Goal: Task Accomplishment & Management: Use online tool/utility

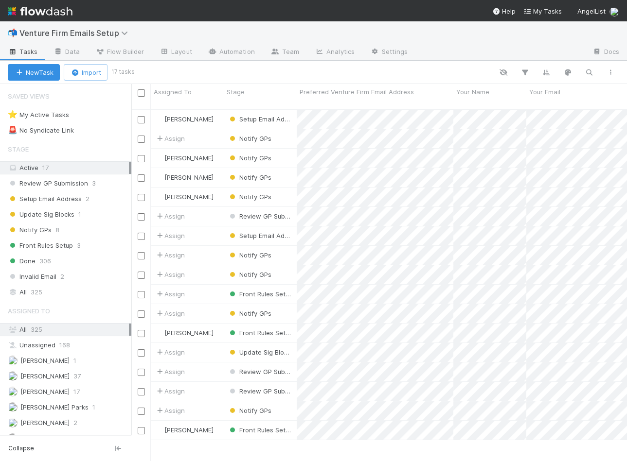
scroll to position [361, 495]
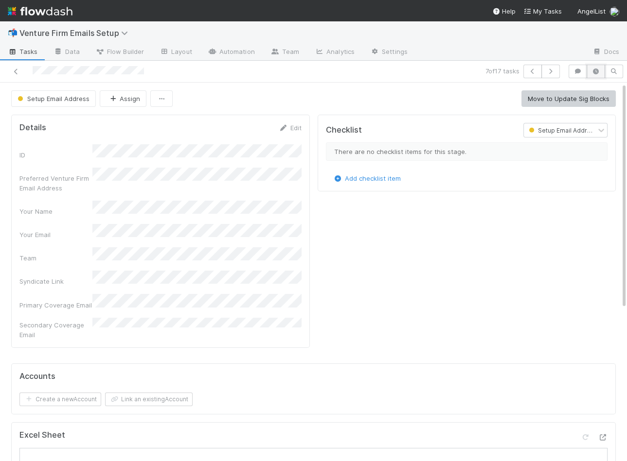
click at [592, 72] on icon "button" at bounding box center [596, 72] width 10 height 6
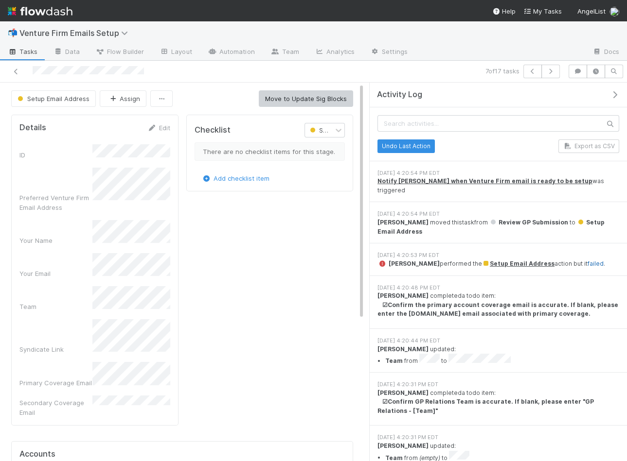
click at [596, 260] on link "failed" at bounding box center [595, 263] width 16 height 7
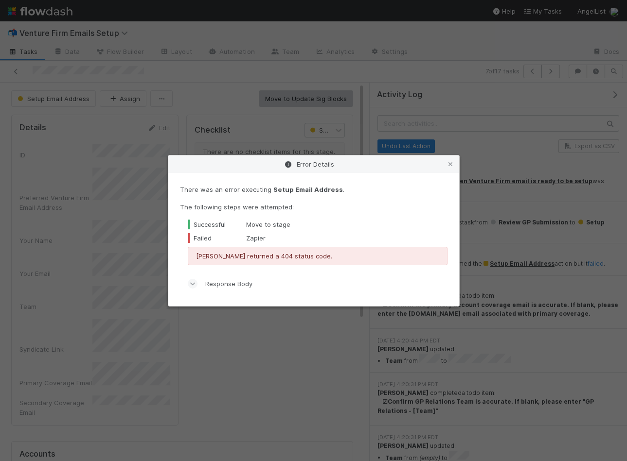
click at [202, 280] on div "Response Body" at bounding box center [318, 283] width 260 height 21
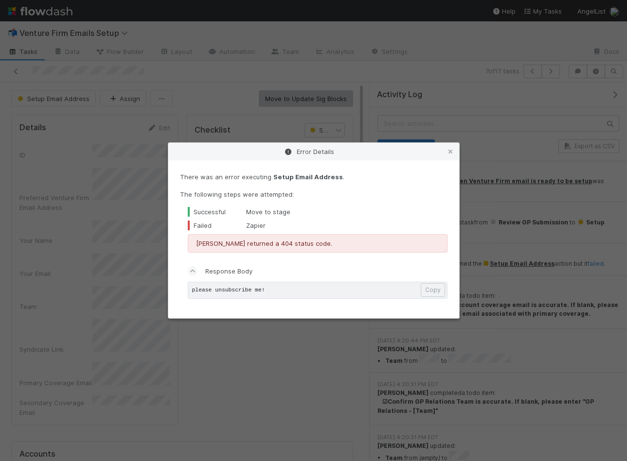
click at [260, 289] on pre "please unsubscribe me!" at bounding box center [318, 290] width 260 height 17
click at [304, 289] on pre "please unsubscribe me!" at bounding box center [318, 290] width 260 height 17
click at [451, 156] on link at bounding box center [450, 152] width 10 height 10
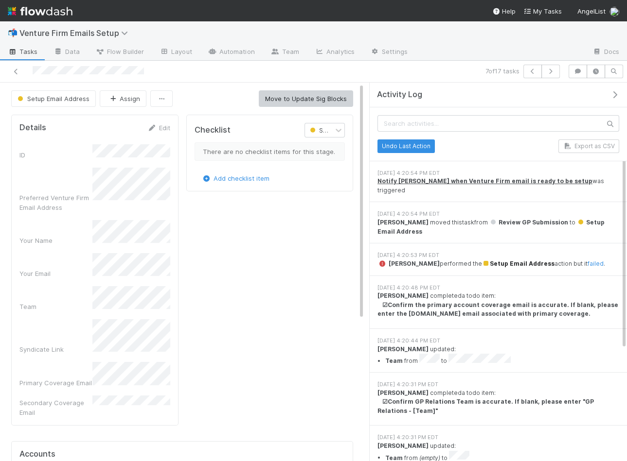
click at [524, 260] on span "Setup Email Address" at bounding box center [518, 263] width 72 height 7
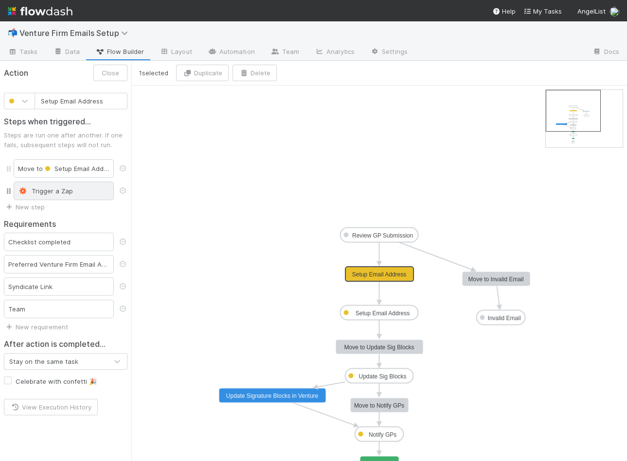
click at [50, 191] on div "Trigger a Zap" at bounding box center [63, 191] width 91 height 10
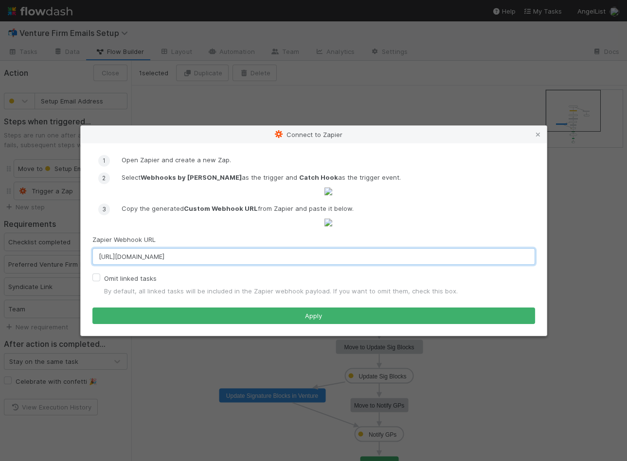
click at [262, 265] on input "[URL][DOMAIN_NAME]" at bounding box center [313, 256] width 442 height 17
